Goal: Find contact information: Find contact information

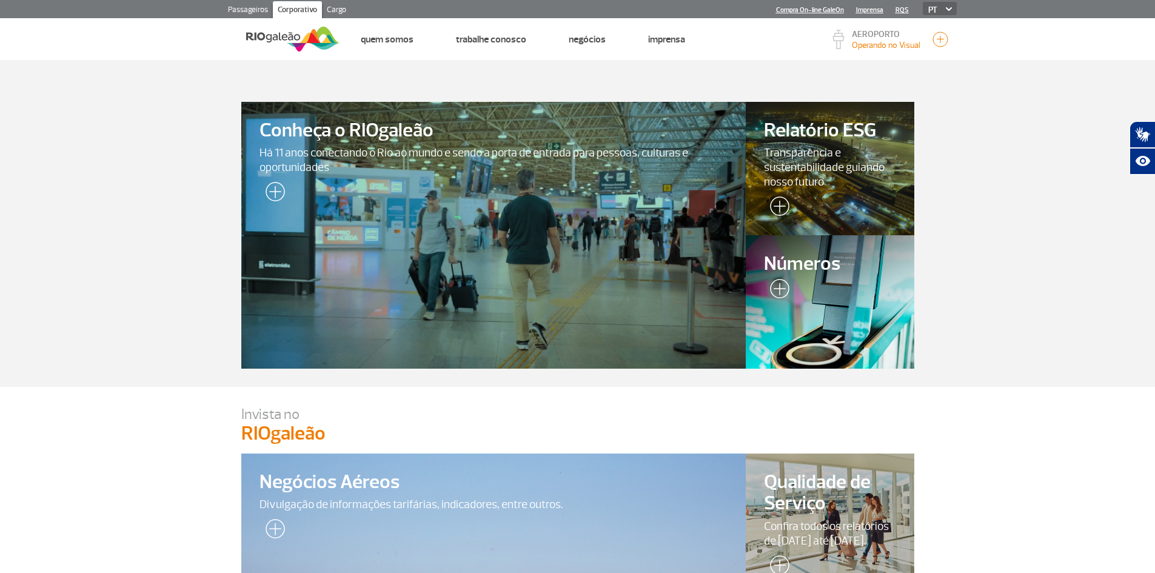
click at [333, 6] on link "Cargo" at bounding box center [336, 10] width 29 height 19
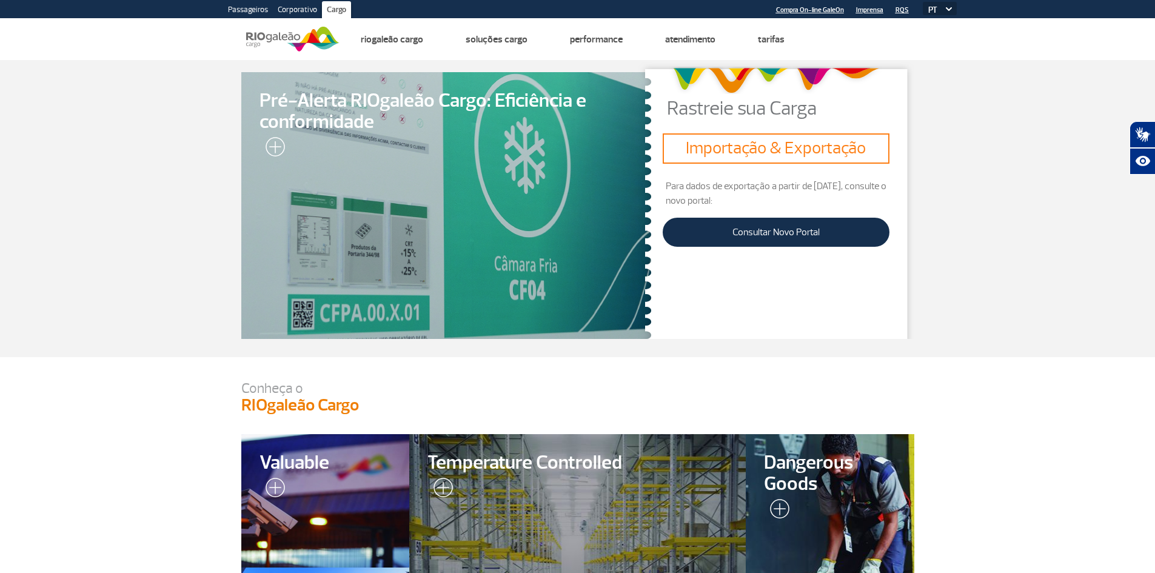
click at [307, 14] on link "Corporativo" at bounding box center [297, 10] width 49 height 19
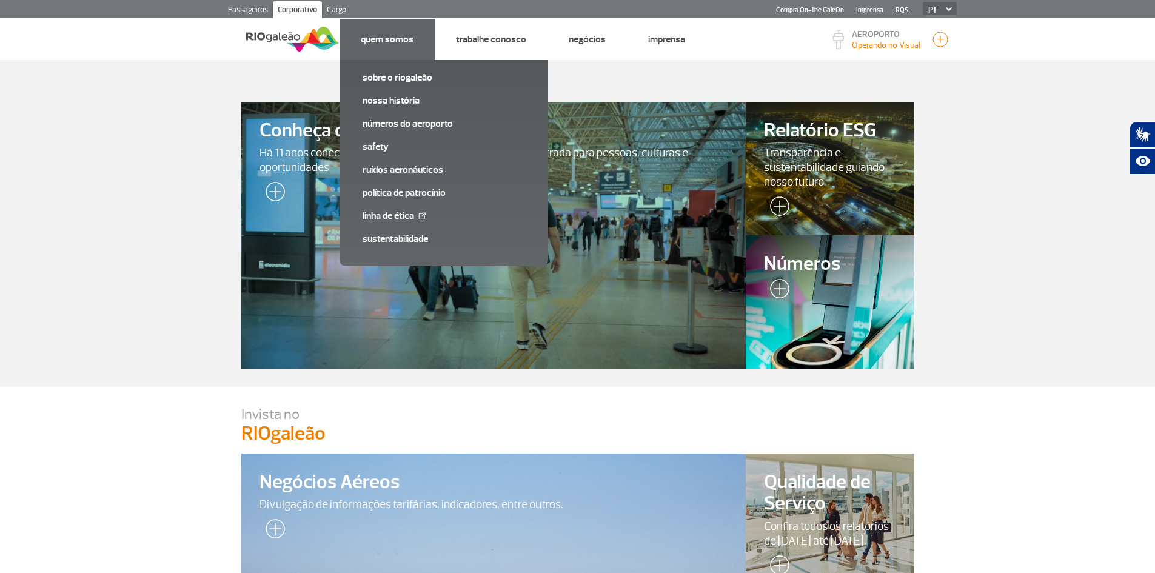
click at [390, 35] on link "Quem Somos" at bounding box center [387, 39] width 53 height 12
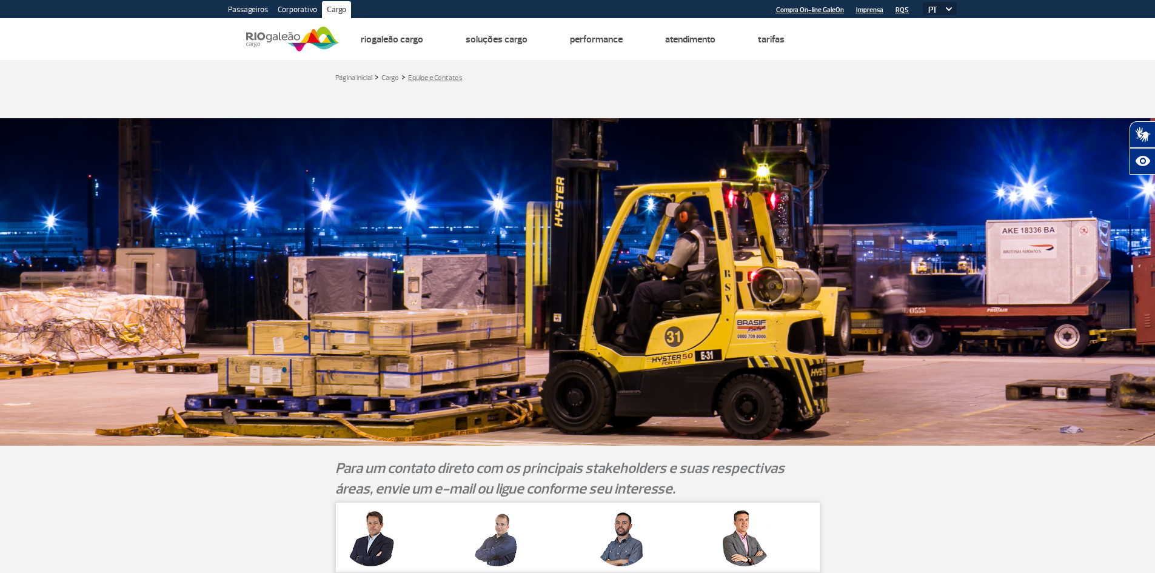
click at [439, 73] on link "Equipe e Contatos" at bounding box center [435, 77] width 55 height 9
click at [437, 81] on link "Equipe e Contatos" at bounding box center [435, 77] width 55 height 9
click at [365, 80] on link "Página inicial" at bounding box center [353, 77] width 37 height 9
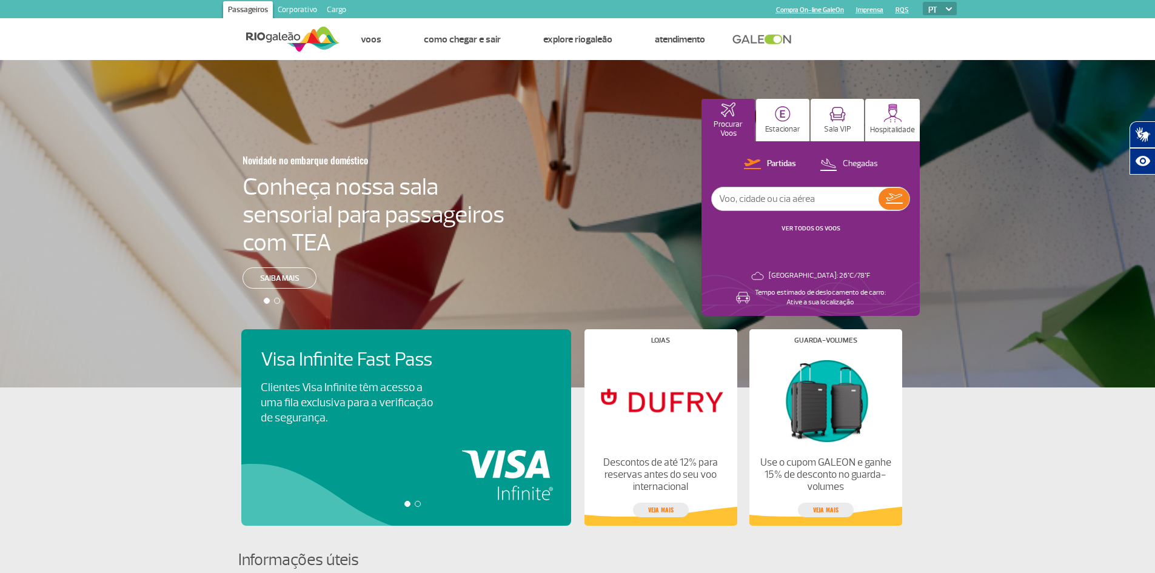
click at [279, 34] on img at bounding box center [292, 39] width 93 height 30
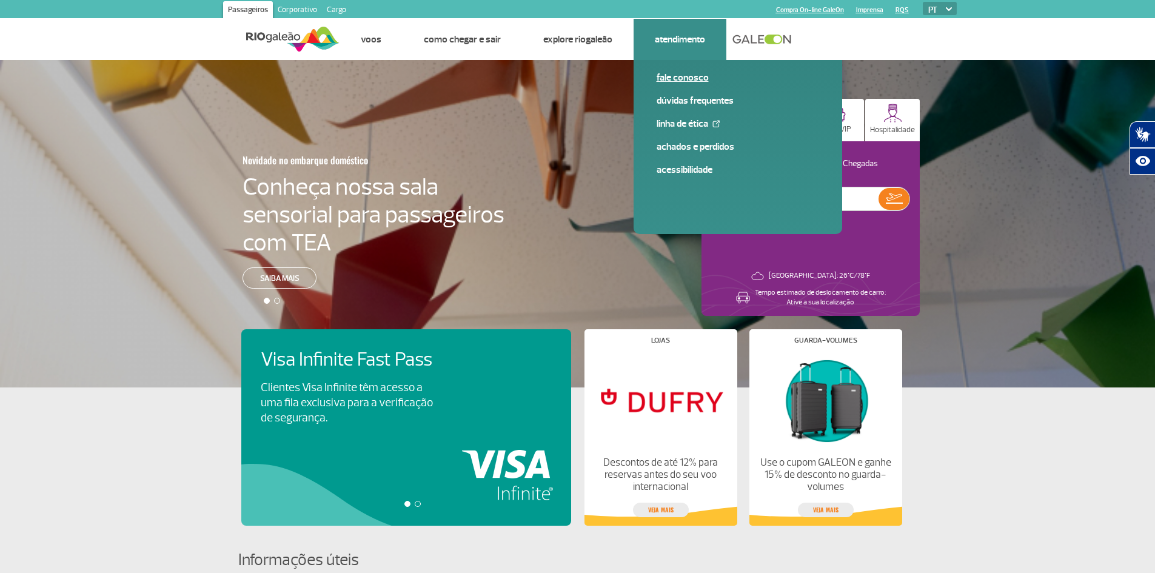
click at [674, 81] on link "Fale conosco" at bounding box center [738, 77] width 162 height 13
